Goal: Task Accomplishment & Management: Manage account settings

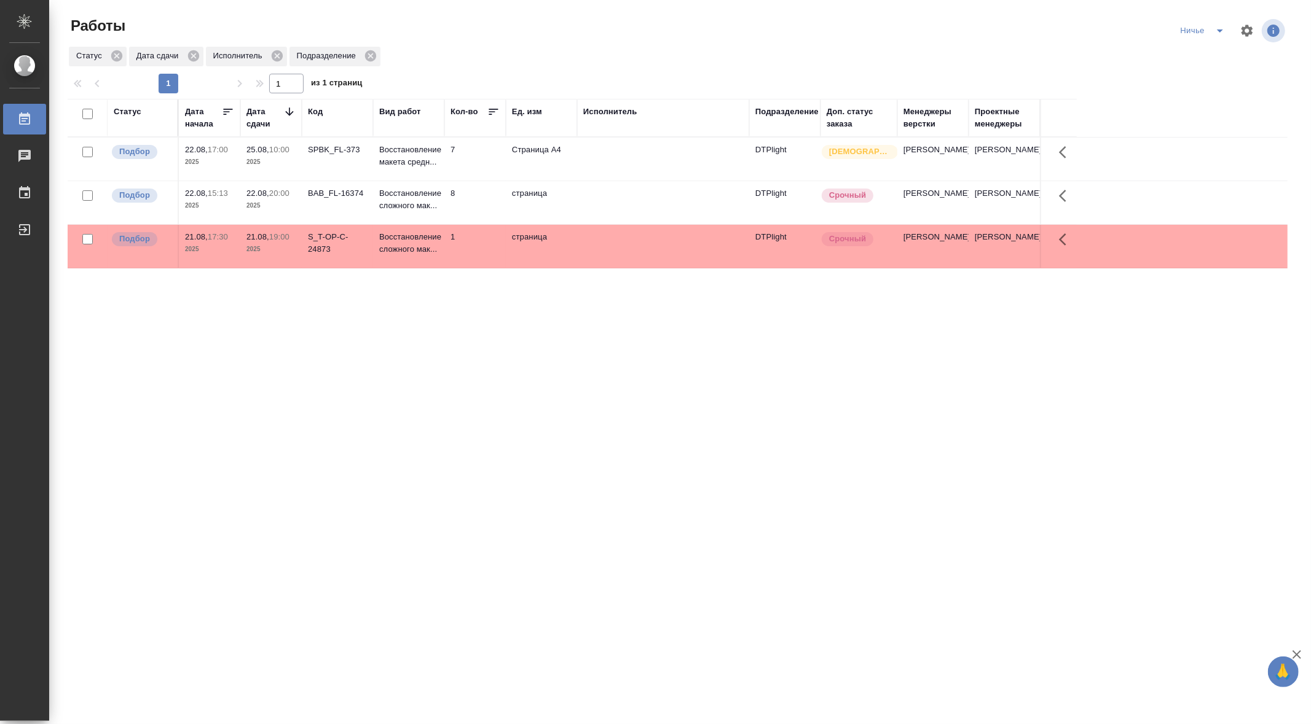
click at [426, 579] on div ".cls-1 fill:#fff; AWATERA Gorn Ekaterina Работы 0 Чаты График Выйти Работы Ничь…" at bounding box center [655, 362] width 1311 height 724
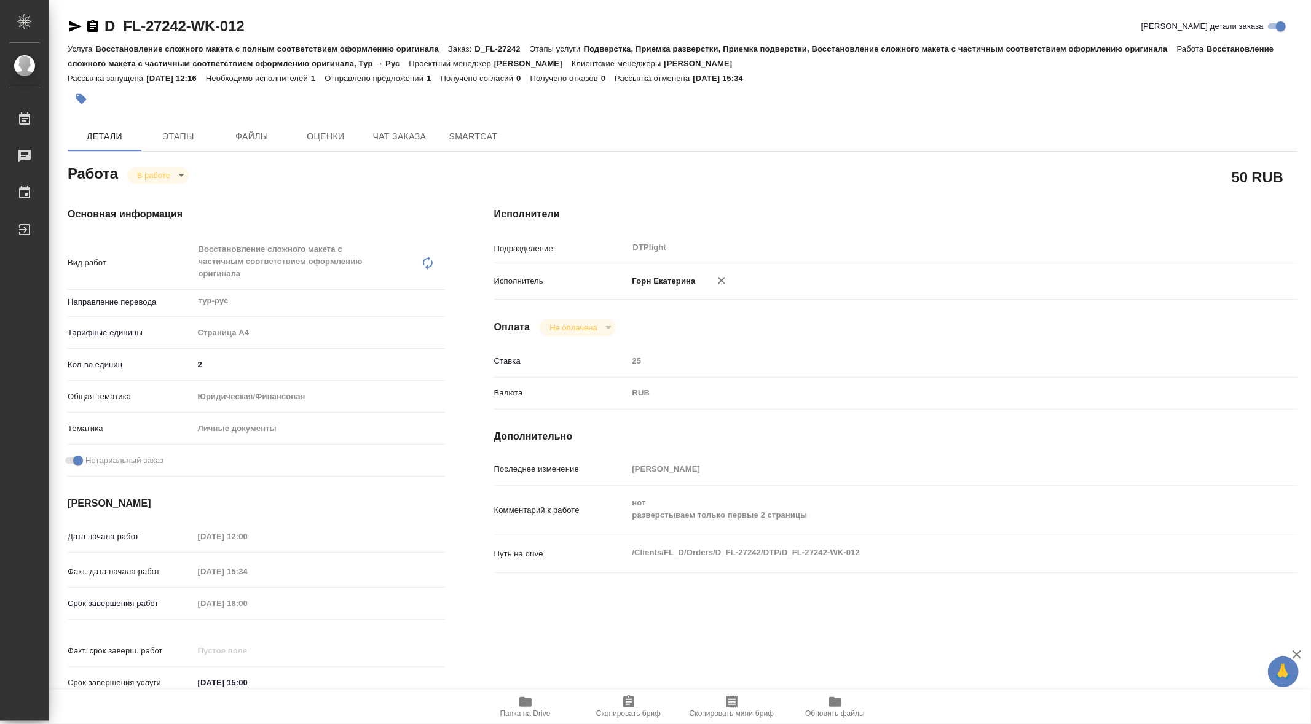
click at [521, 696] on icon "button" at bounding box center [525, 702] width 15 height 15
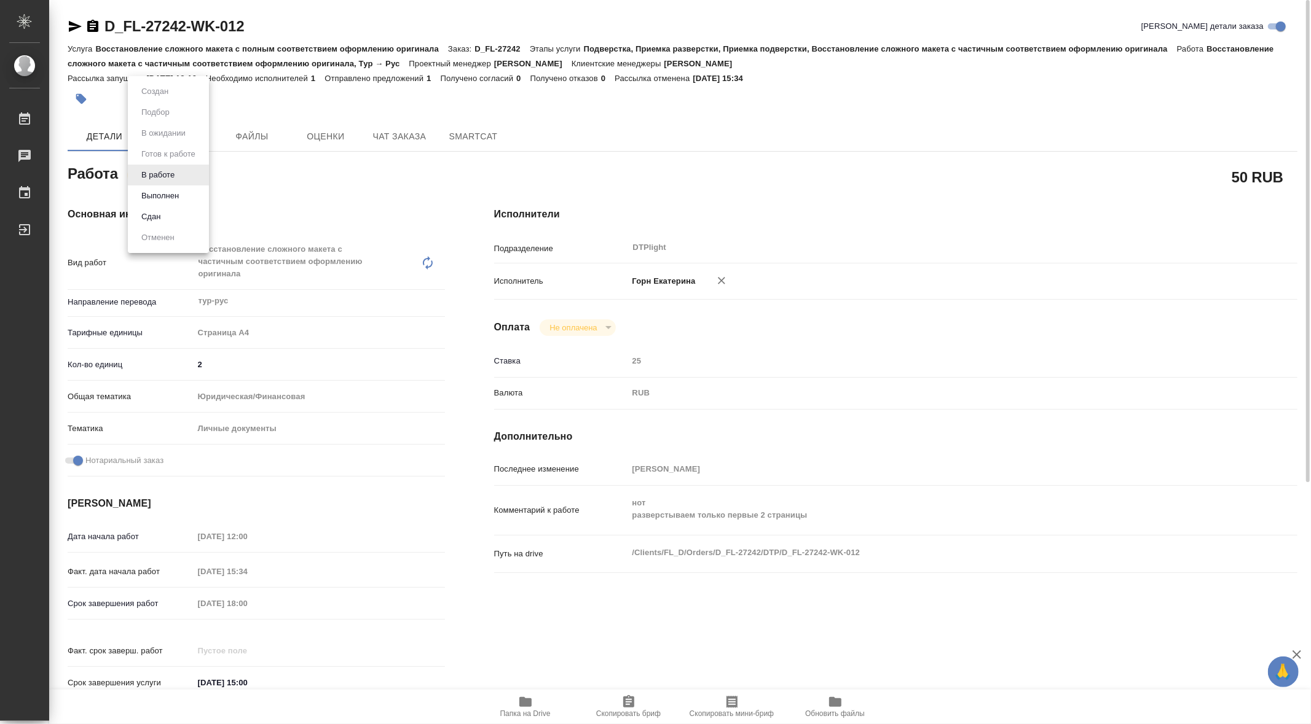
click at [167, 175] on body "🙏 .cls-1 fill:#fff; AWATERA Gorn Ekaterina Работы 0 Чаты График Выйти D_FL-2724…" at bounding box center [655, 362] width 1311 height 724
click at [168, 191] on button "Выполнен" at bounding box center [160, 196] width 45 height 14
type textarea "x"
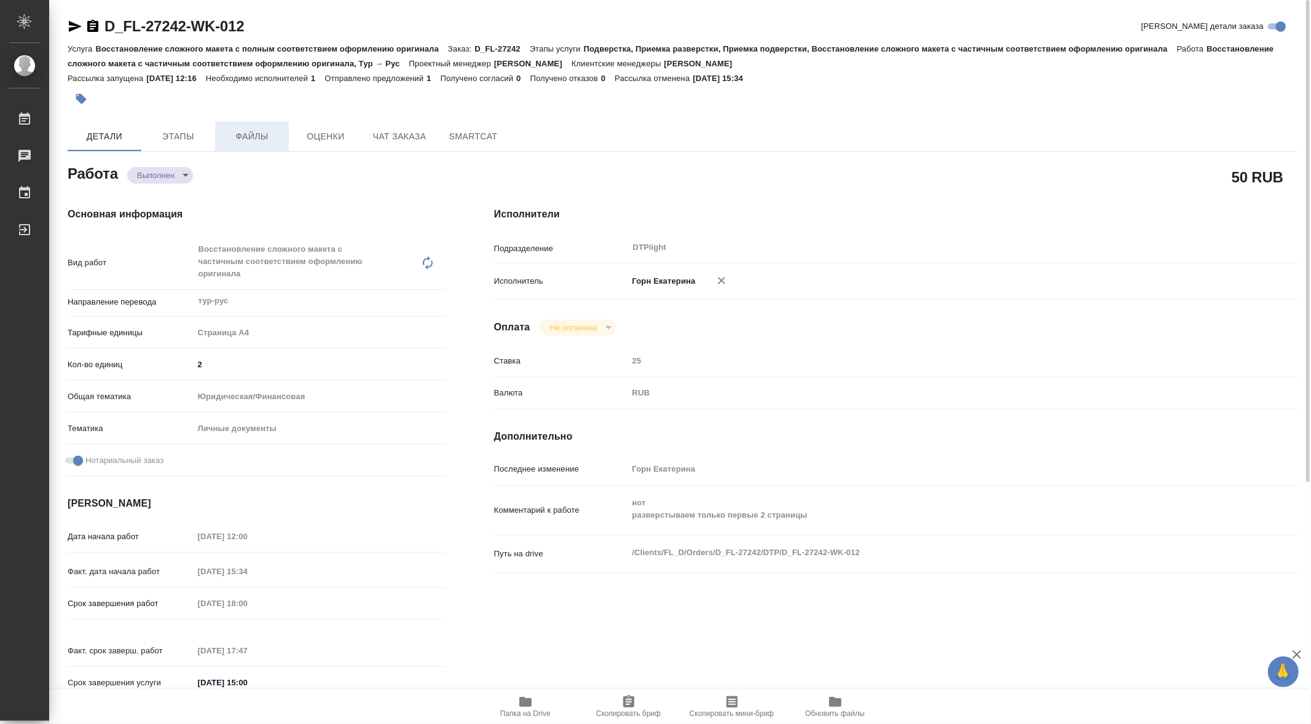
type textarea "x"
drag, startPoint x: 104, startPoint y: 6, endPoint x: 262, endPoint y: 33, distance: 160.2
click at [262, 33] on div "D_FL-27242-WK-012 Кратко детали заказа Услуга Восстановление сложного макета с …" at bounding box center [682, 550] width 1243 height 1100
copy link "D_FL-27242-WK-012"
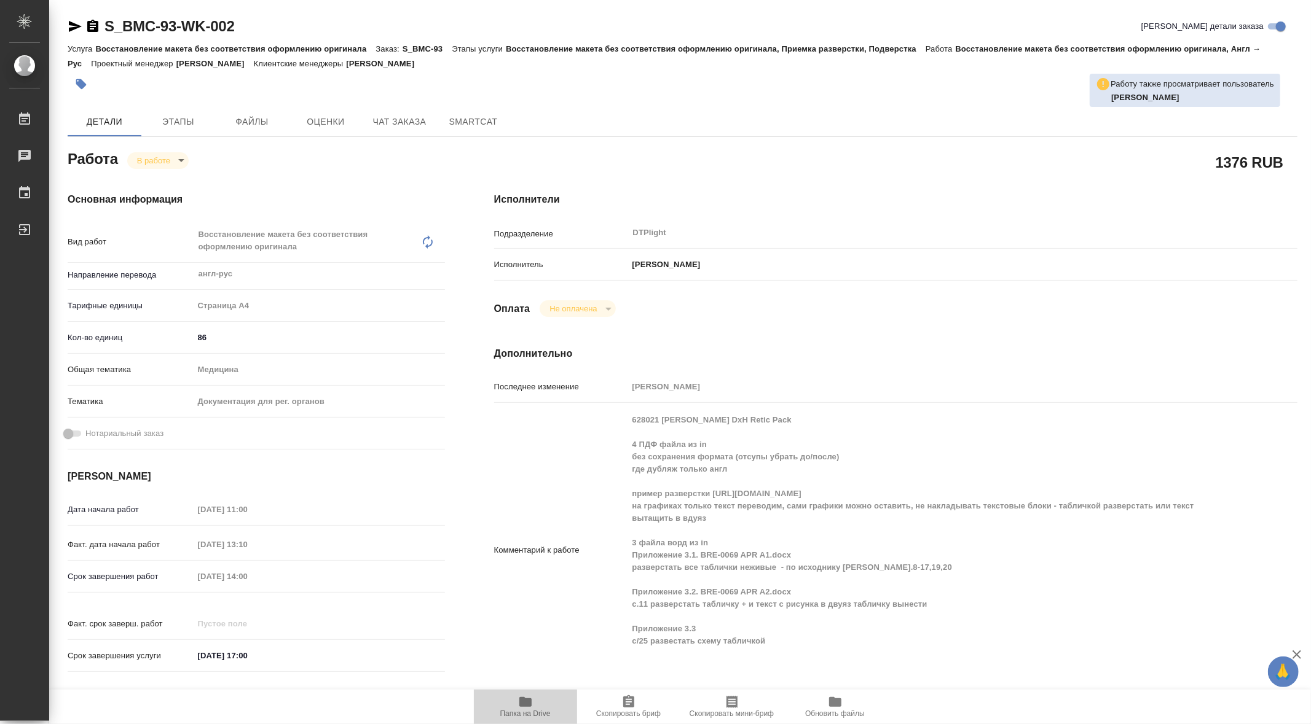
click at [519, 710] on span "Папка на Drive" at bounding box center [525, 714] width 50 height 9
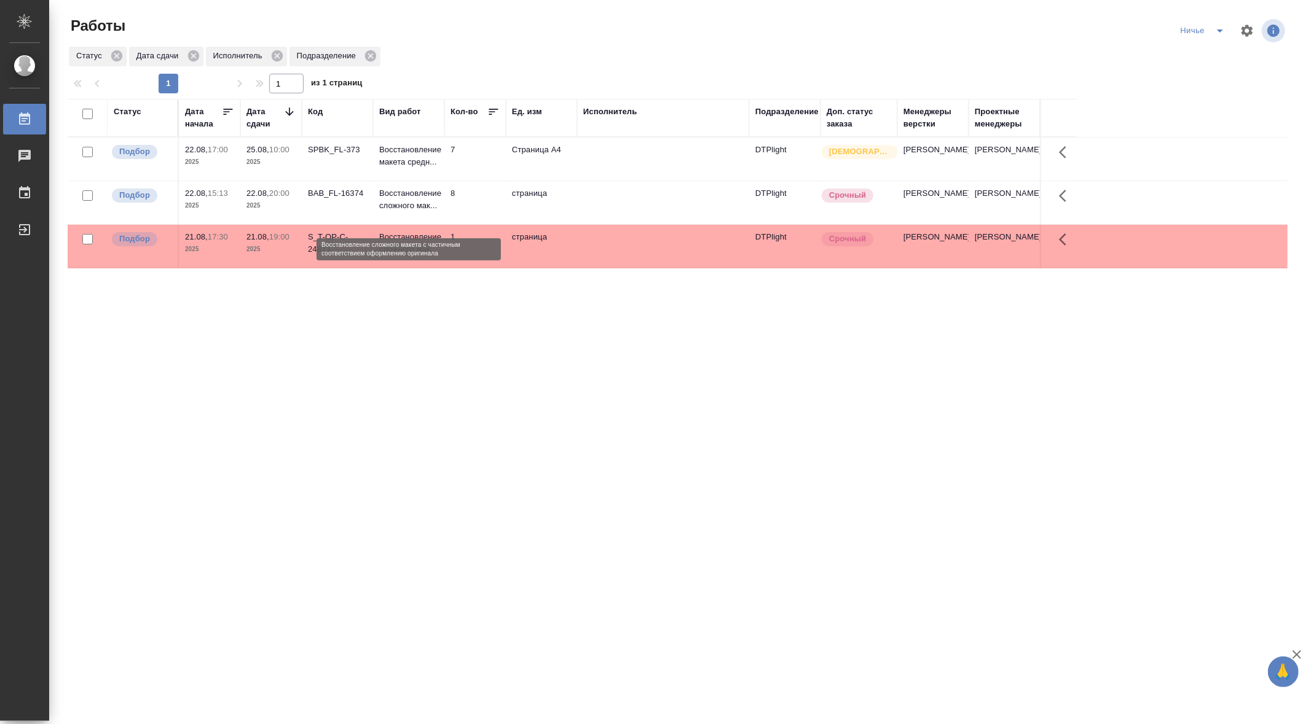
click at [398, 205] on p "Восстановление сложного мак..." at bounding box center [408, 199] width 59 height 25
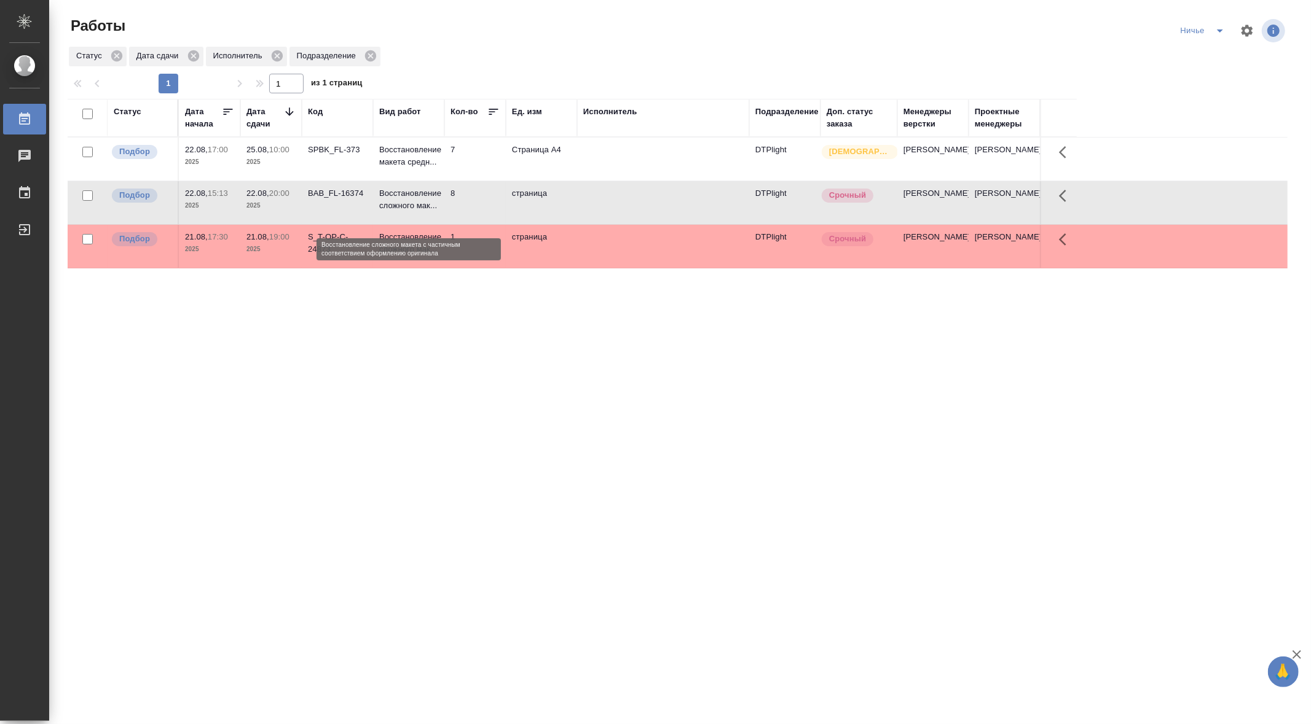
click at [398, 205] on p "Восстановление сложного мак..." at bounding box center [408, 199] width 59 height 25
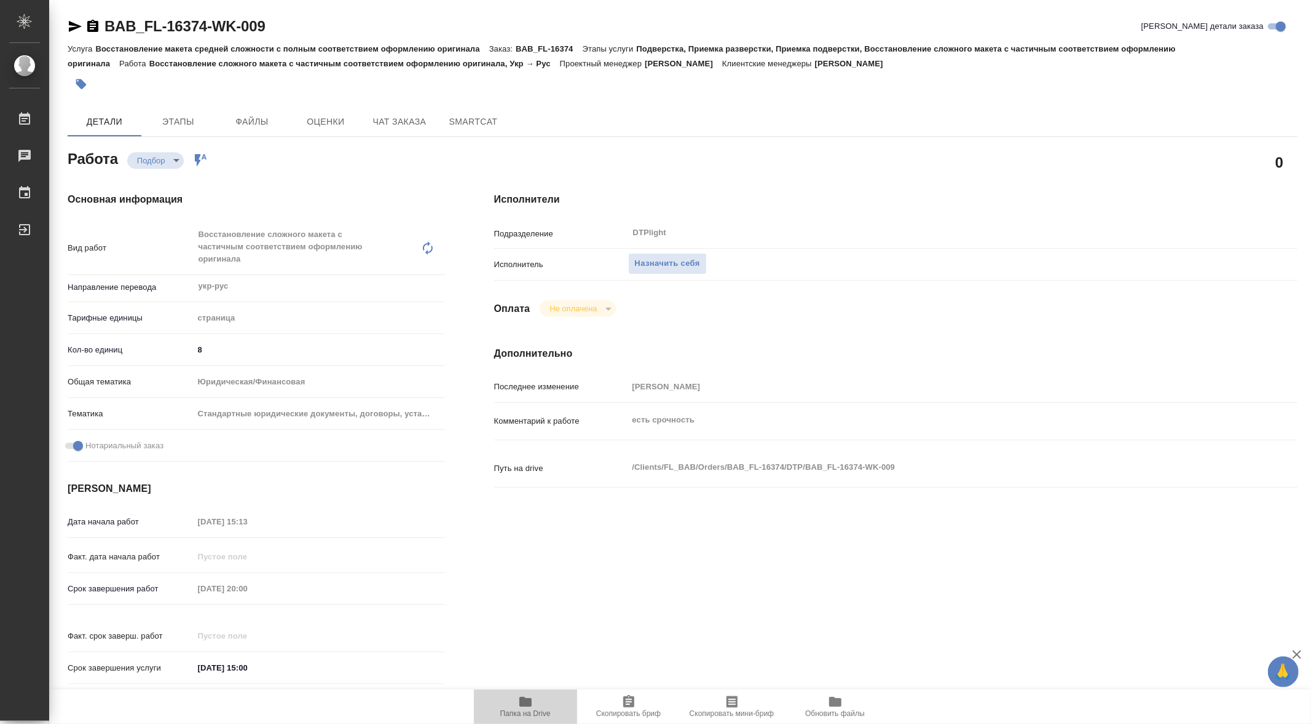
click at [525, 710] on span "Папка на Drive" at bounding box center [525, 714] width 50 height 9
click at [656, 265] on span "Назначить себя" at bounding box center [667, 264] width 65 height 14
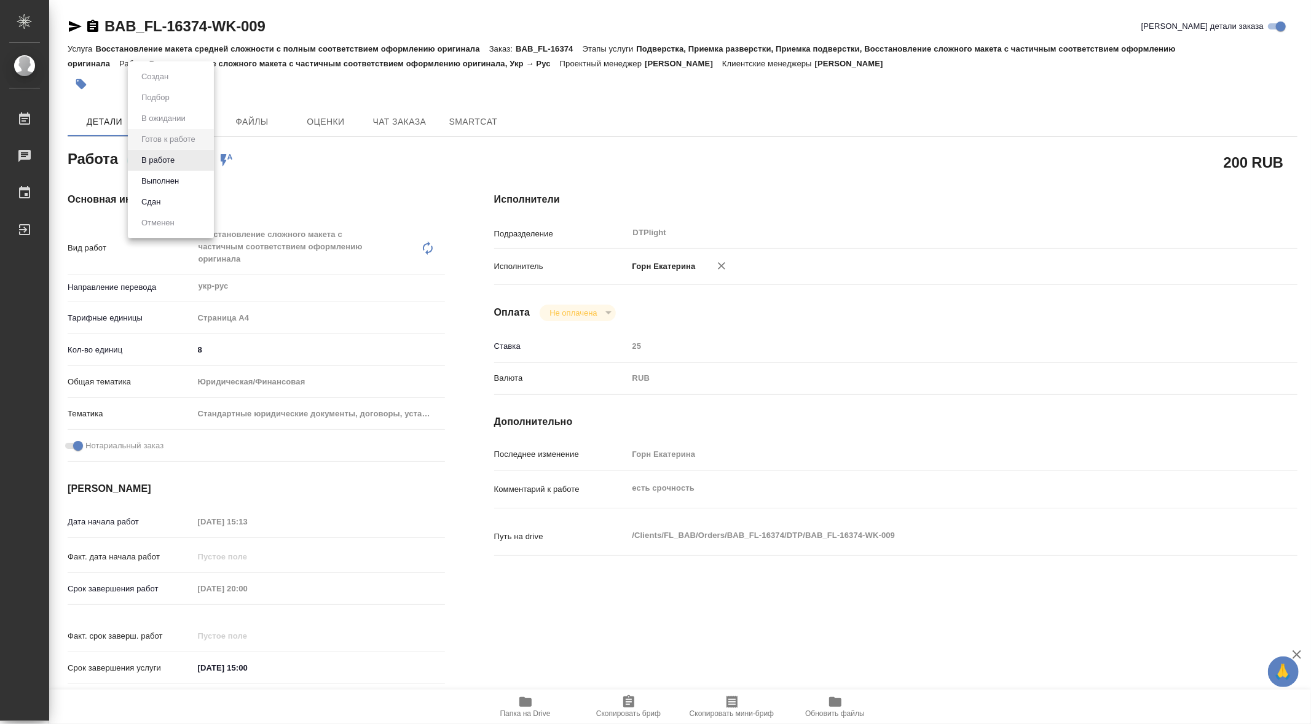
click at [176, 163] on body "🙏 .cls-1 fill:#fff; AWATERA [PERSON_NAME] Чаты График Выйти BAB_FL-16374-WK-009…" at bounding box center [655, 362] width 1311 height 724
click at [165, 160] on button "В работе" at bounding box center [158, 161] width 41 height 14
type textarea "x"
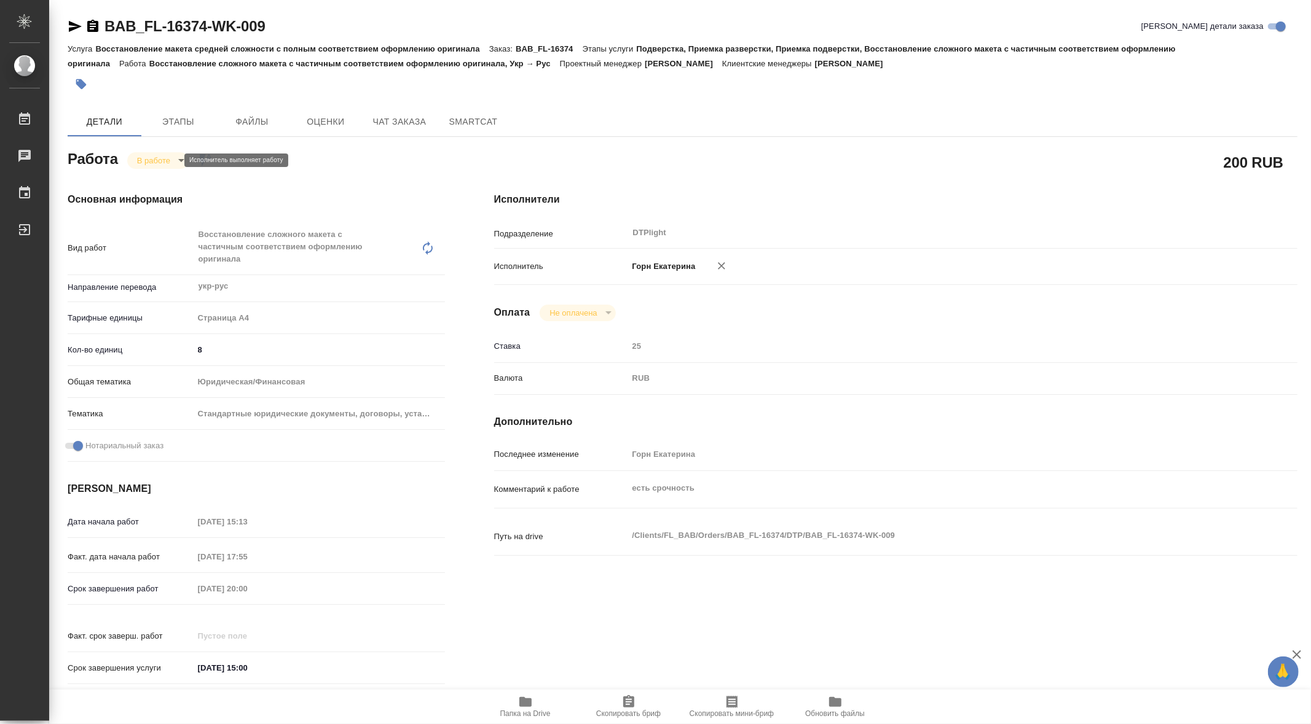
type textarea "x"
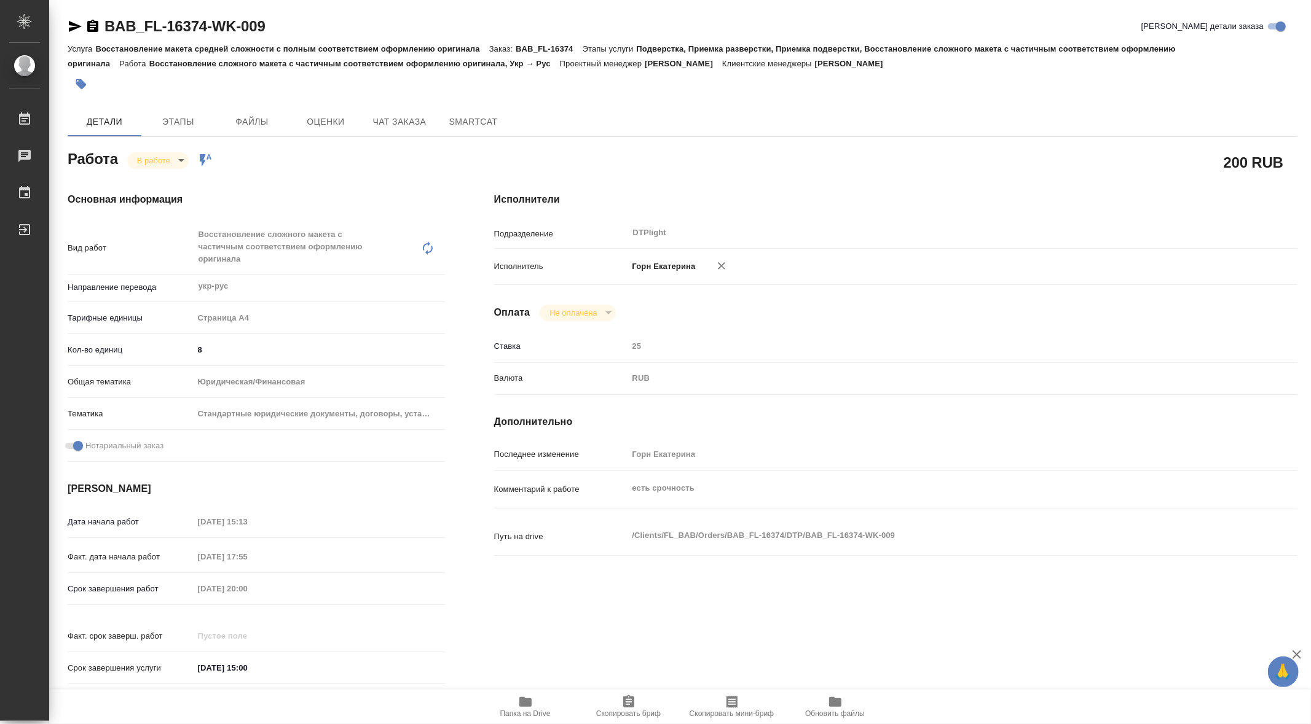
type textarea "x"
